Goal: Transaction & Acquisition: Purchase product/service

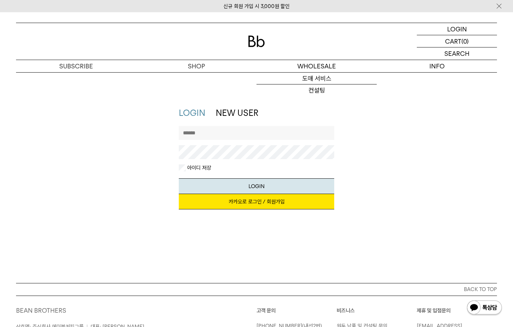
click at [269, 201] on link "카카오로 로그인 / 회원가입" at bounding box center [257, 201] width 156 height 15
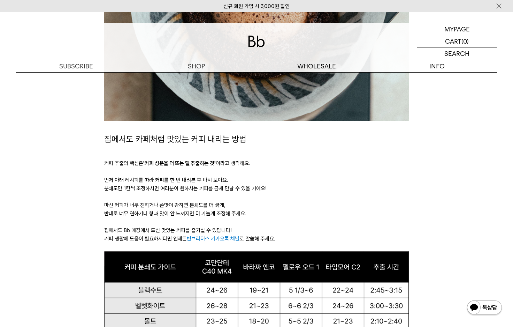
scroll to position [310, 0]
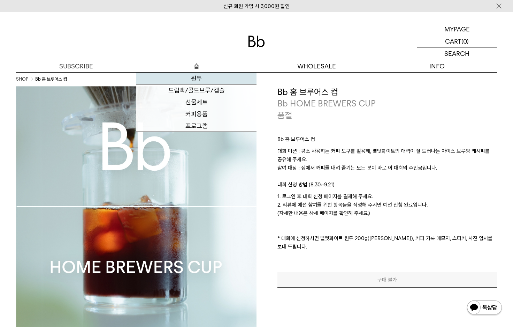
click at [198, 78] on link "원두" at bounding box center [196, 78] width 120 height 12
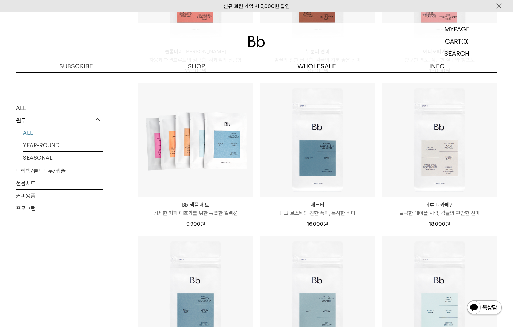
scroll to position [241, 0]
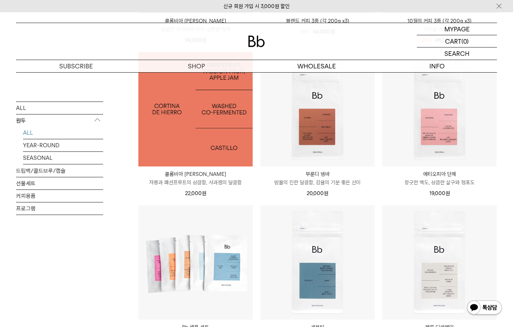
click at [215, 106] on img at bounding box center [195, 109] width 114 height 114
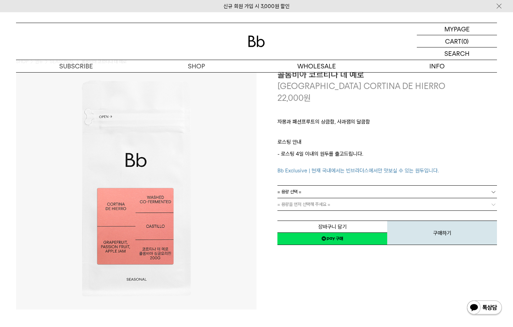
scroll to position [26, 0]
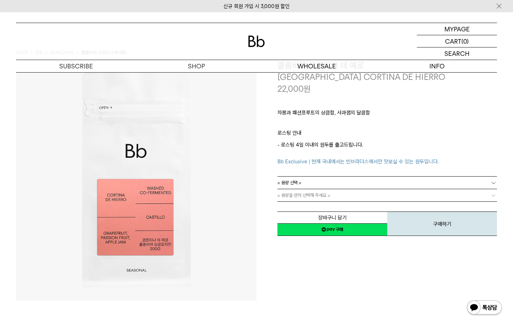
click at [290, 184] on span "= 용량 선택 =" at bounding box center [289, 182] width 24 height 12
click at [338, 168] on div "자몽과 패션프루트의 상큼함, 사과잼의 달콤함 ㅤ 로스팅 안내 - 로스팅 4일 이내의 원두를 출고드립니다. Bb Exclusive | 현재 국내…" at bounding box center [387, 135] width 220 height 82
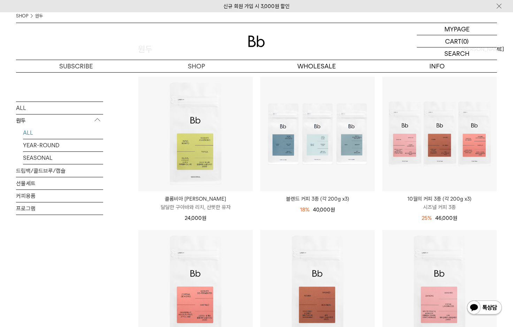
scroll to position [148, 0]
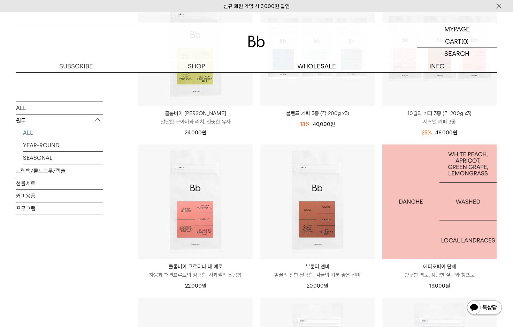
click at [429, 222] on img at bounding box center [439, 201] width 114 height 114
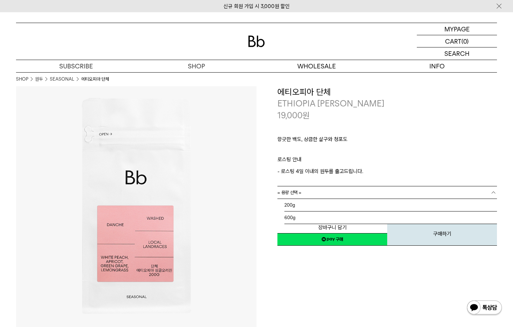
click at [299, 189] on span "= 용량 선택 =" at bounding box center [289, 192] width 24 height 12
click at [297, 191] on span "= 용량 선택 =" at bounding box center [289, 192] width 24 height 12
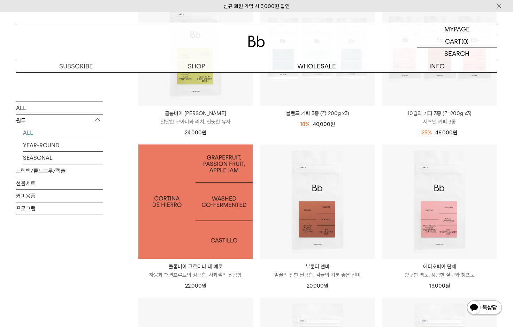
scroll to position [72, 0]
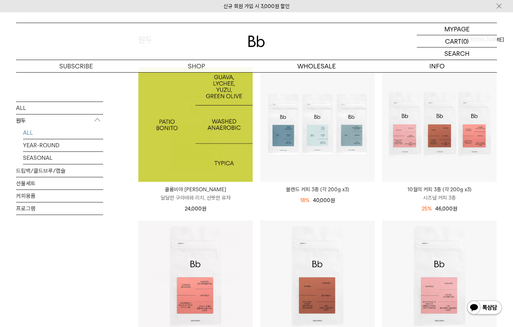
click at [193, 139] on img at bounding box center [195, 124] width 114 height 114
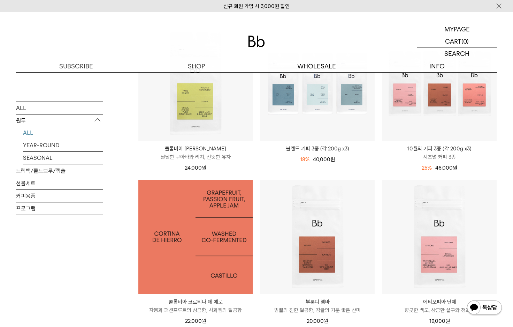
scroll to position [118, 0]
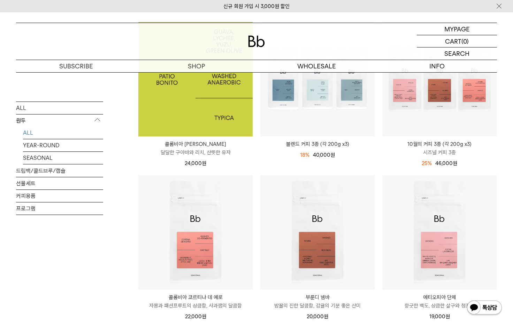
click at [203, 119] on img at bounding box center [195, 79] width 114 height 114
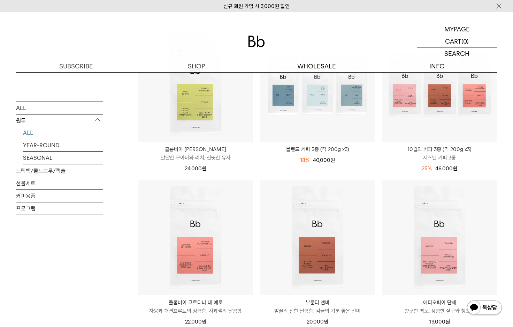
scroll to position [146, 0]
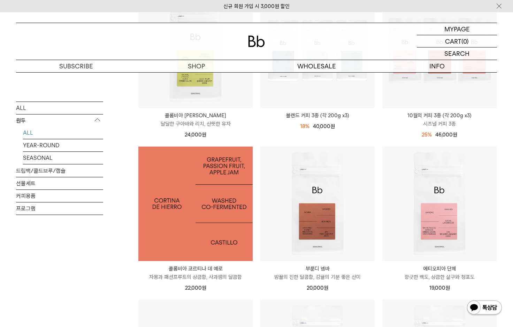
click at [211, 229] on img at bounding box center [195, 203] width 114 height 114
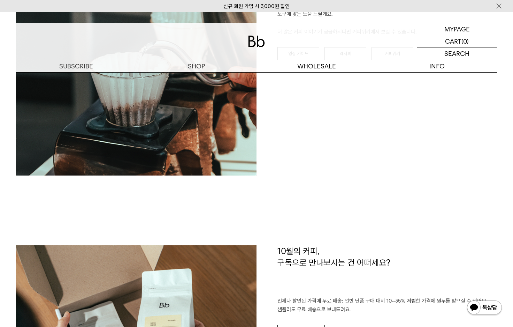
scroll to position [957, 0]
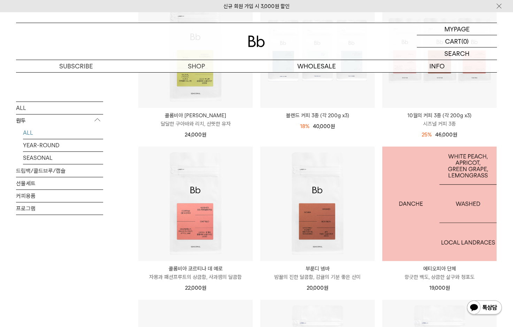
click at [455, 201] on img at bounding box center [439, 203] width 114 height 114
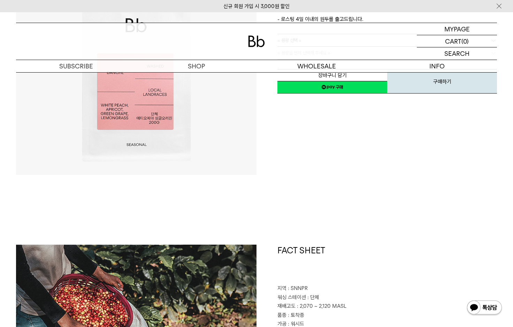
scroll to position [193, 0]
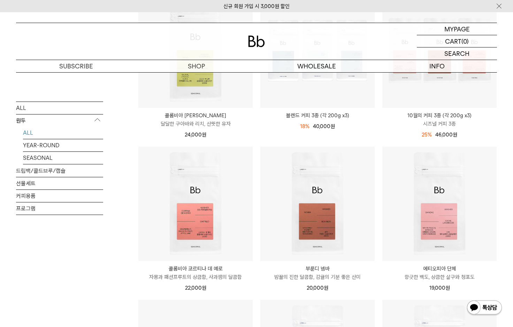
scroll to position [117, 0]
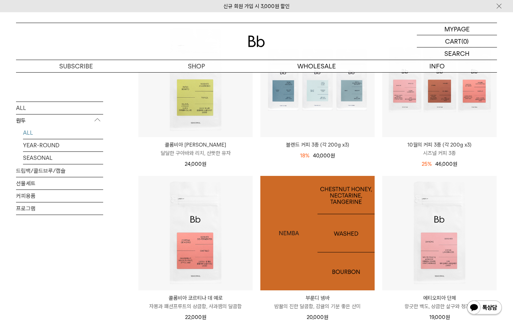
click at [317, 258] on img at bounding box center [317, 233] width 114 height 114
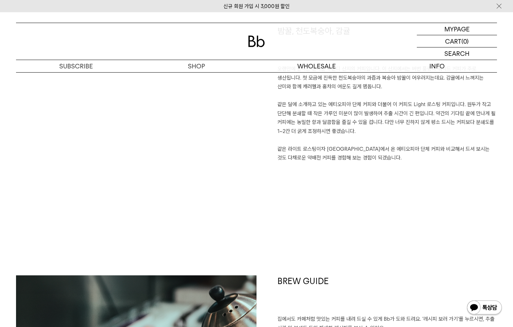
scroll to position [460, 0]
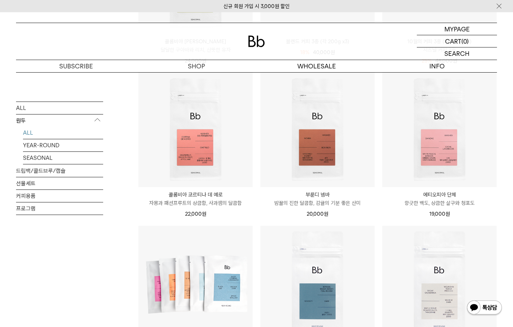
scroll to position [332, 0]
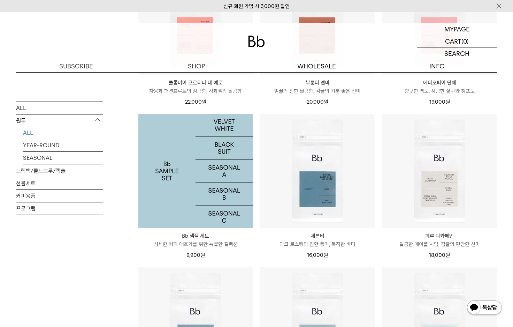
click at [184, 184] on img at bounding box center [195, 171] width 114 height 114
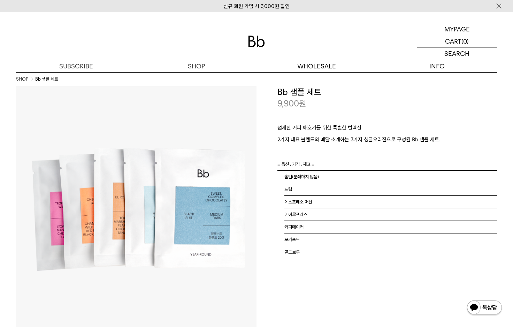
click at [319, 163] on link "= 옵션 : 가격 : 재고 =" at bounding box center [387, 164] width 220 height 12
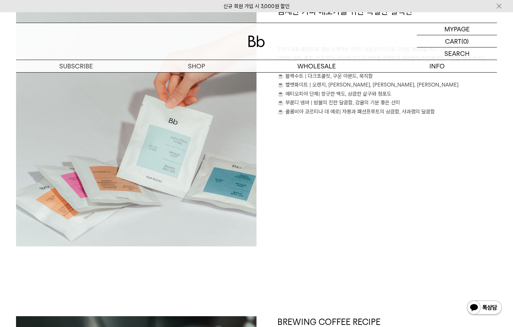
scroll to position [556, 0]
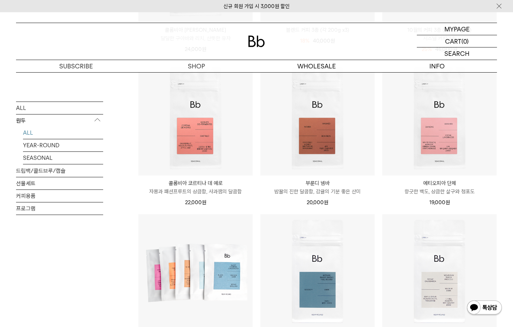
scroll to position [283, 0]
